Goal: Task Accomplishment & Management: Use online tool/utility

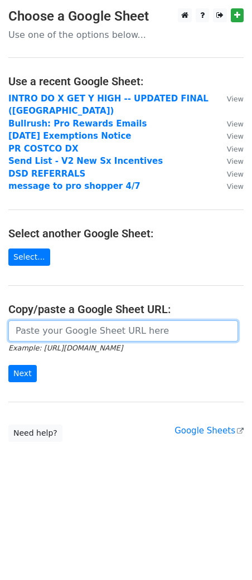
click at [48, 321] on input "url" at bounding box center [122, 330] width 229 height 21
paste input "https://docs.google.com/spreadsheets/d/1K115wlum9ts6jKFNyagC5GXxE9aNKYdKdVGsspf…"
type input "https://docs.google.com/spreadsheets/d/1K115wlum9ts6jKFNyagC5GXxE9aNKYdKdVGsspf…"
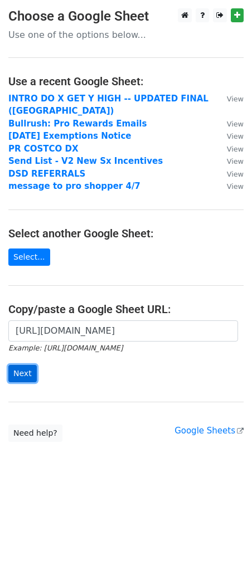
scroll to position [0, 0]
click at [29, 366] on input "Next" at bounding box center [22, 373] width 28 height 17
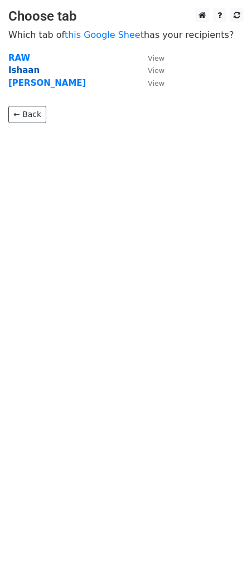
click at [23, 72] on strong "Ishaan" at bounding box center [23, 70] width 31 height 10
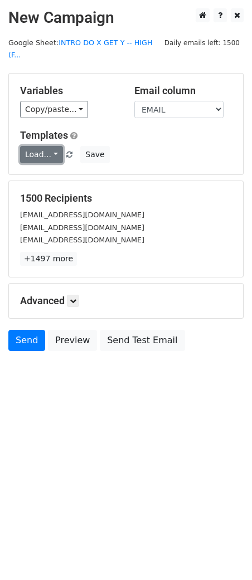
click at [33, 146] on link "Load..." at bounding box center [41, 154] width 43 height 17
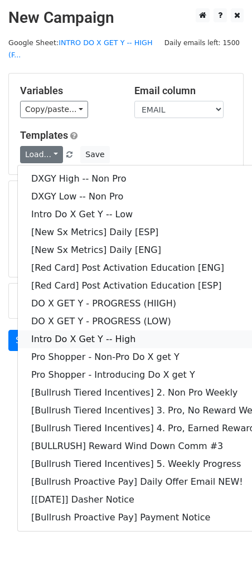
click at [109, 330] on link "Intro Do X Get Y -- High" at bounding box center [161, 339] width 286 height 18
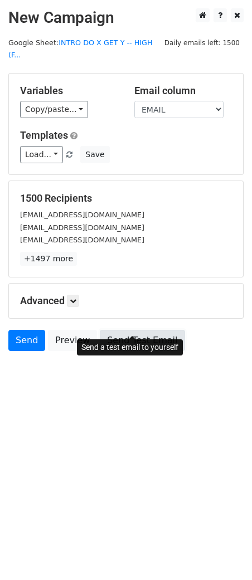
click at [131, 331] on link "Send Test Email" at bounding box center [142, 340] width 85 height 21
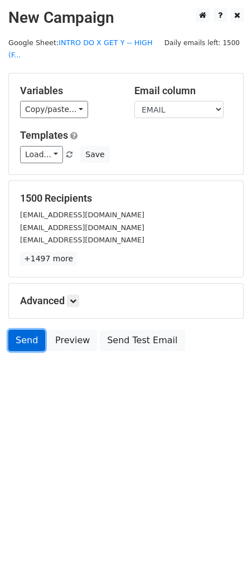
click at [31, 330] on link "Send" at bounding box center [26, 340] width 37 height 21
click at [19, 330] on link "Send" at bounding box center [26, 340] width 37 height 21
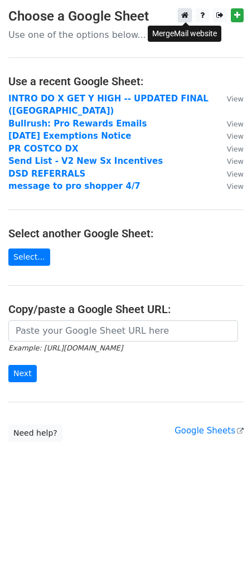
click at [184, 16] on icon at bounding box center [184, 15] width 7 height 8
